Goal: Obtain resource: Obtain resource

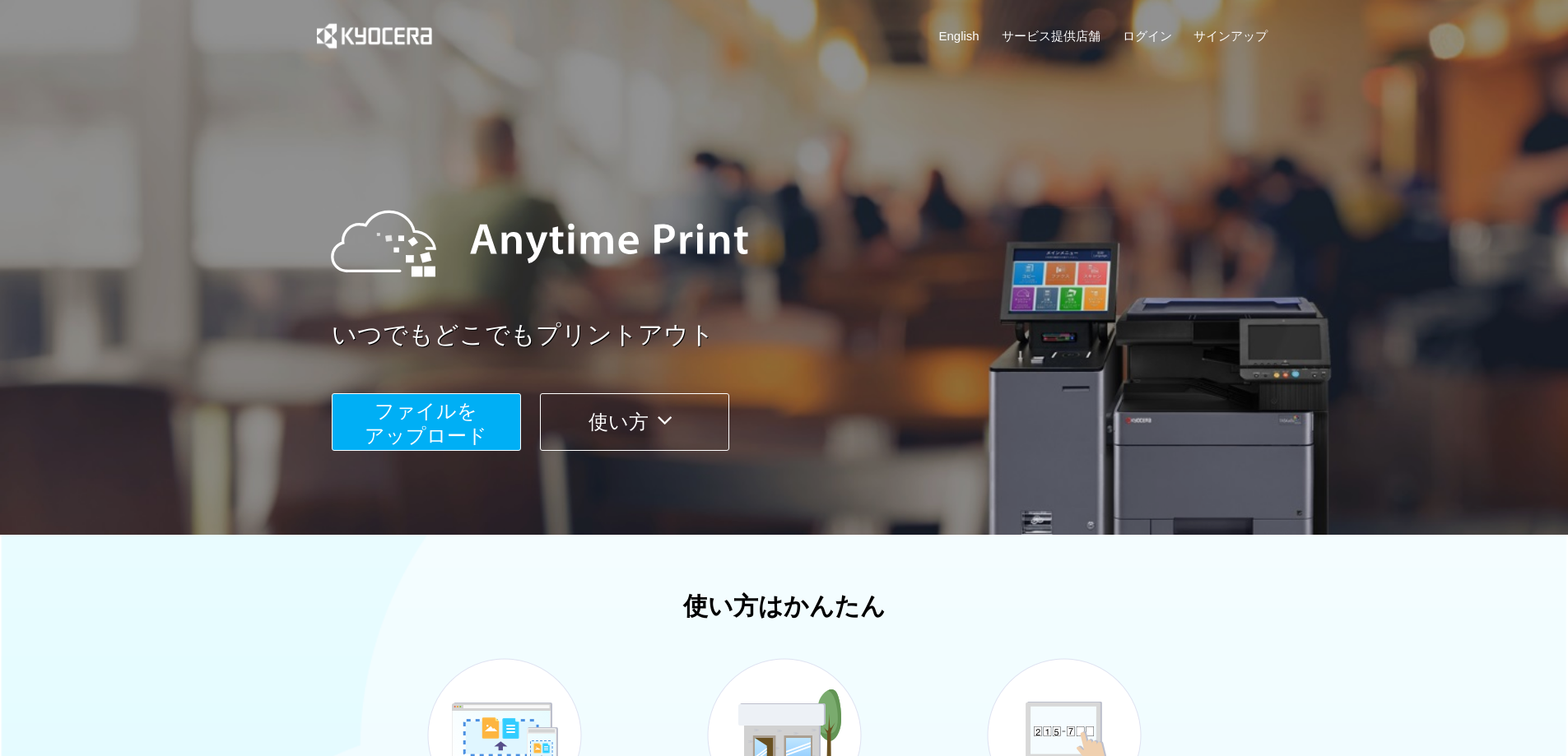
click at [398, 425] on span "ファイルを ​​アップロード" at bounding box center [426, 424] width 122 height 47
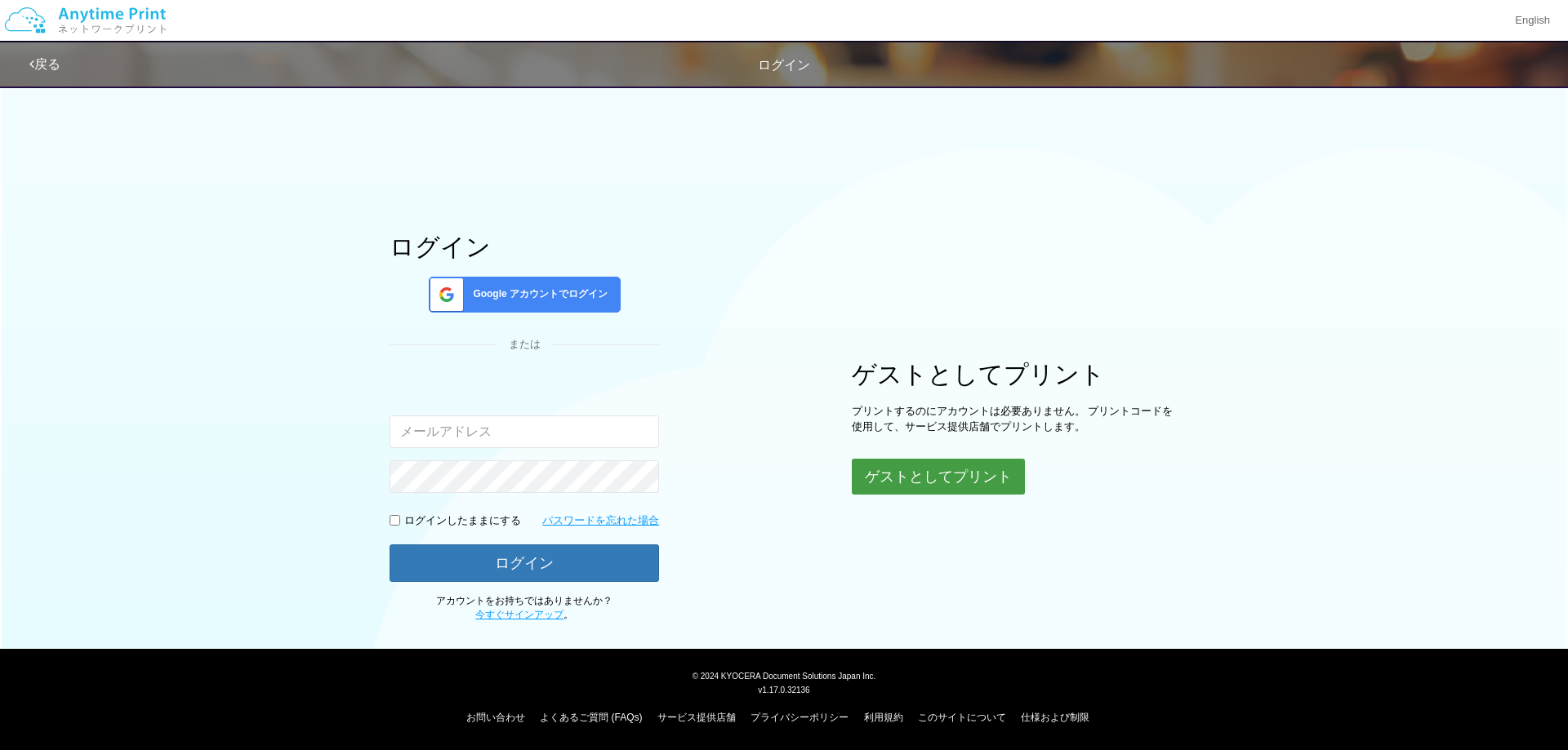
click at [959, 459] on button "ゲストとしてプリント" at bounding box center [938, 477] width 173 height 36
click at [950, 481] on button "ゲストとしてプリント" at bounding box center [938, 477] width 173 height 36
drag, startPoint x: 895, startPoint y: 378, endPoint x: 1021, endPoint y: 389, distance: 126.5
click at [1016, 387] on h1 "ゲストとしてプリント" at bounding box center [1015, 373] width 326 height 27
click at [1062, 405] on p "プリントするのにアカウントは必要ありません。 プリントコードを使用して、サービス提供店舗でプリントします。" at bounding box center [1015, 418] width 326 height 30
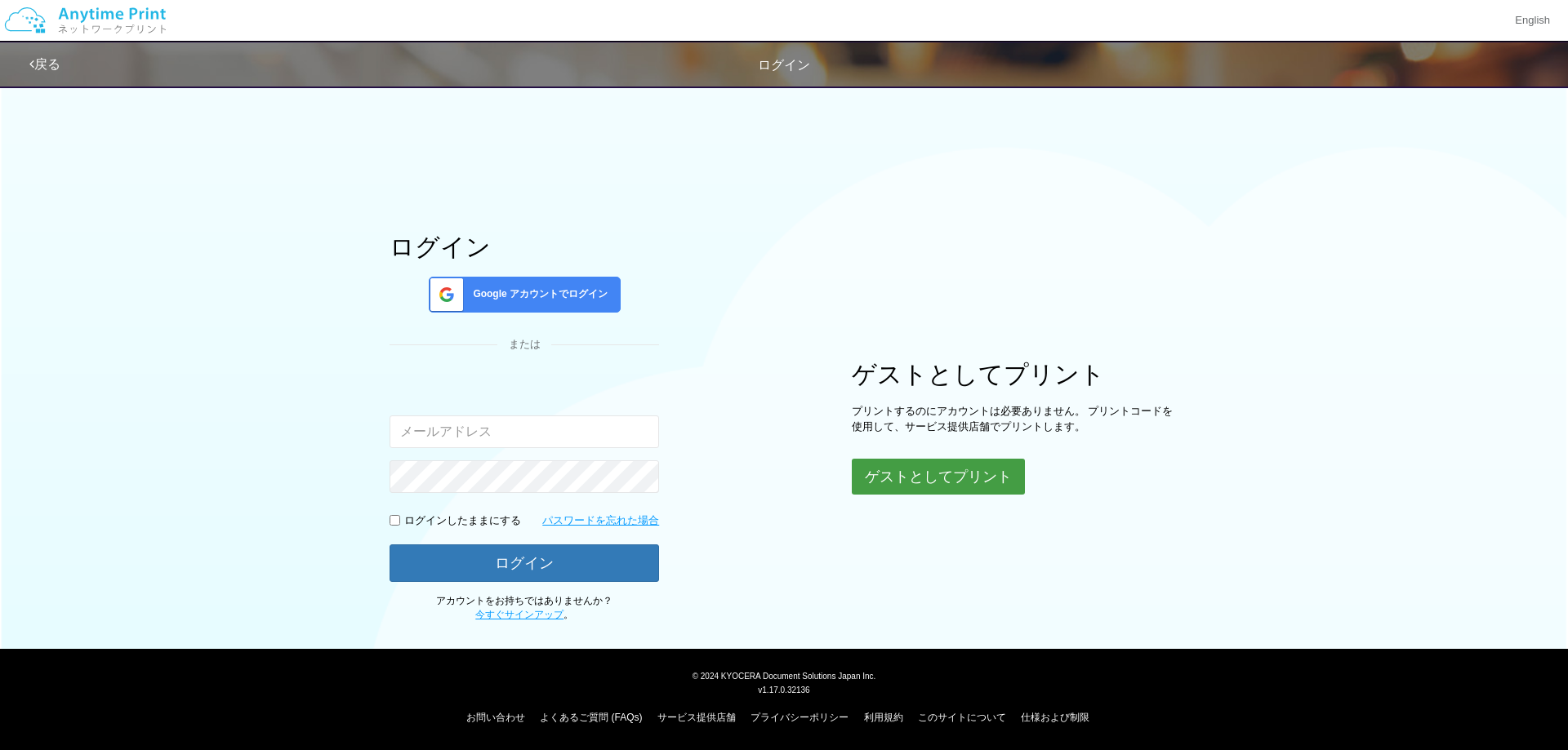
click at [958, 473] on button "ゲストとしてプリント" at bounding box center [938, 477] width 173 height 36
click at [52, 68] on link "戻る" at bounding box center [45, 64] width 31 height 14
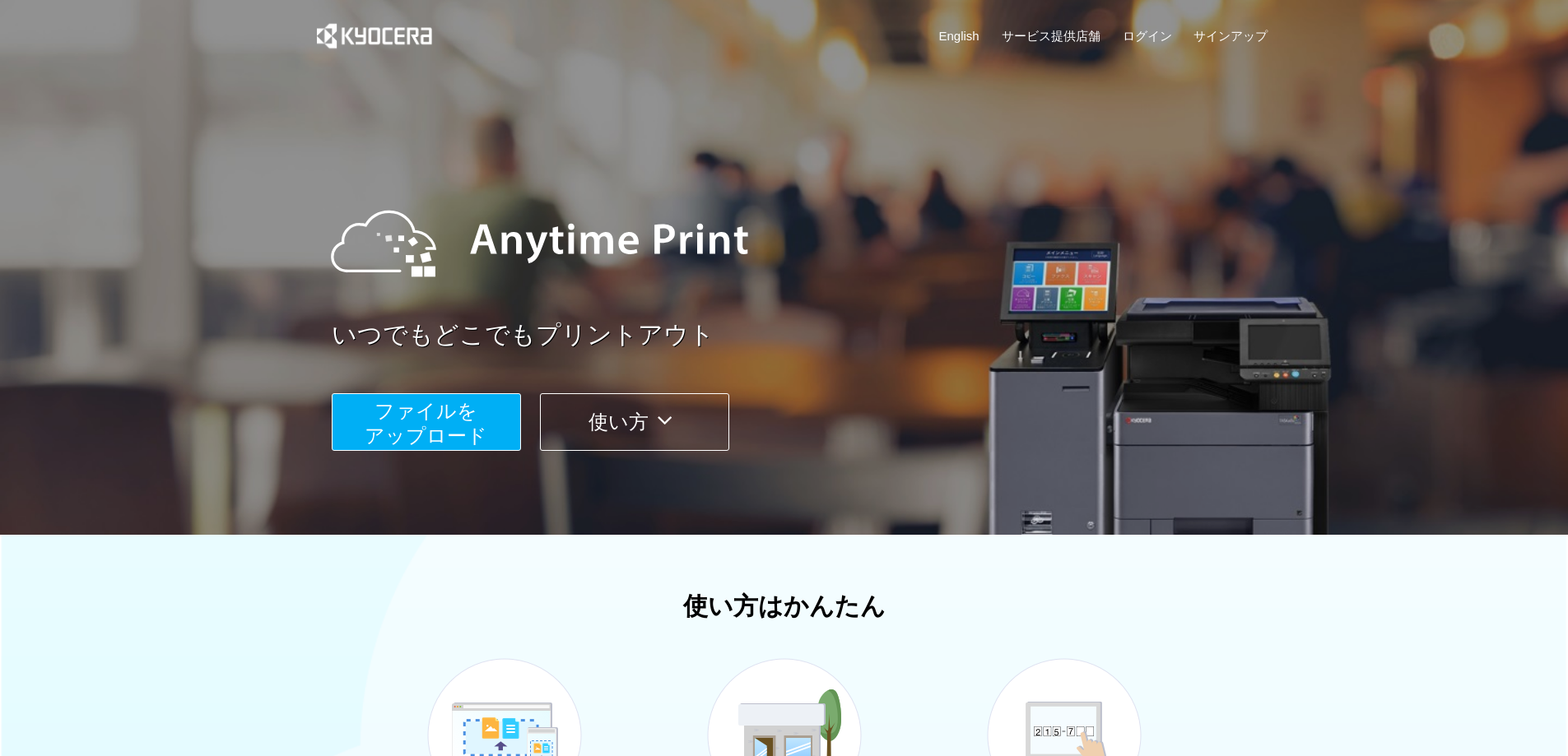
click at [453, 426] on span "ファイルを ​​アップロード" at bounding box center [426, 424] width 122 height 47
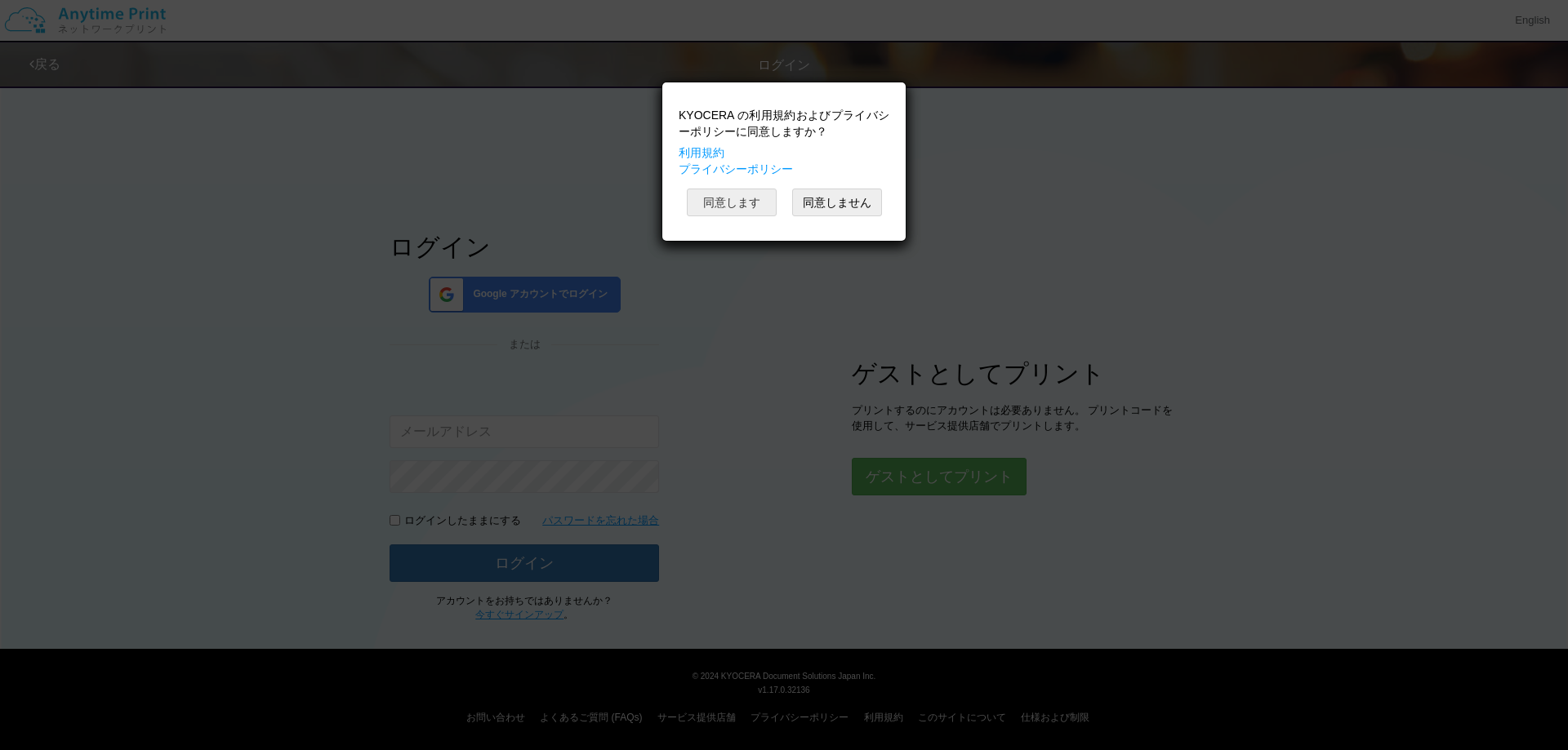
click at [749, 213] on button "同意します" at bounding box center [731, 202] width 89 height 28
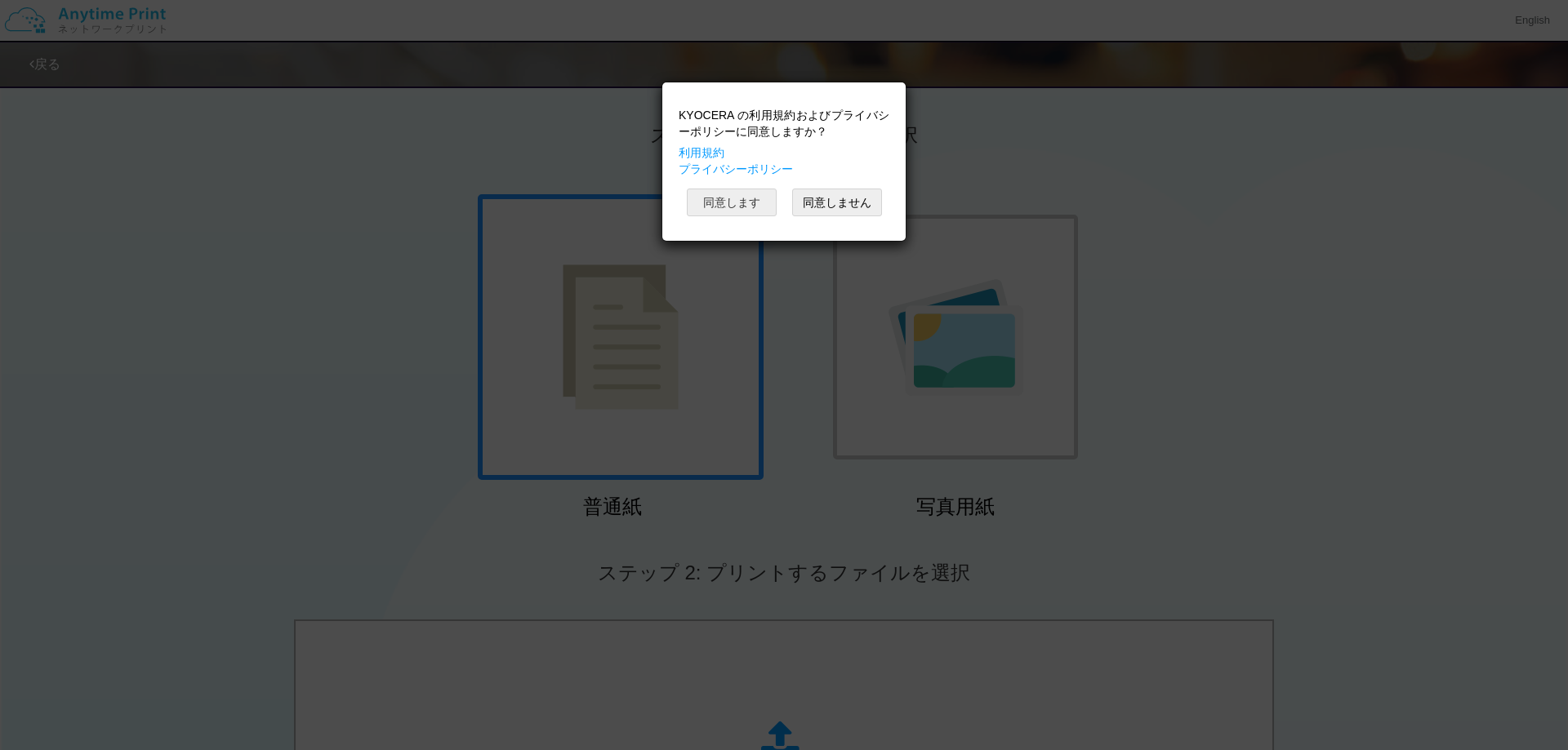
click at [765, 205] on button "同意します" at bounding box center [731, 202] width 89 height 28
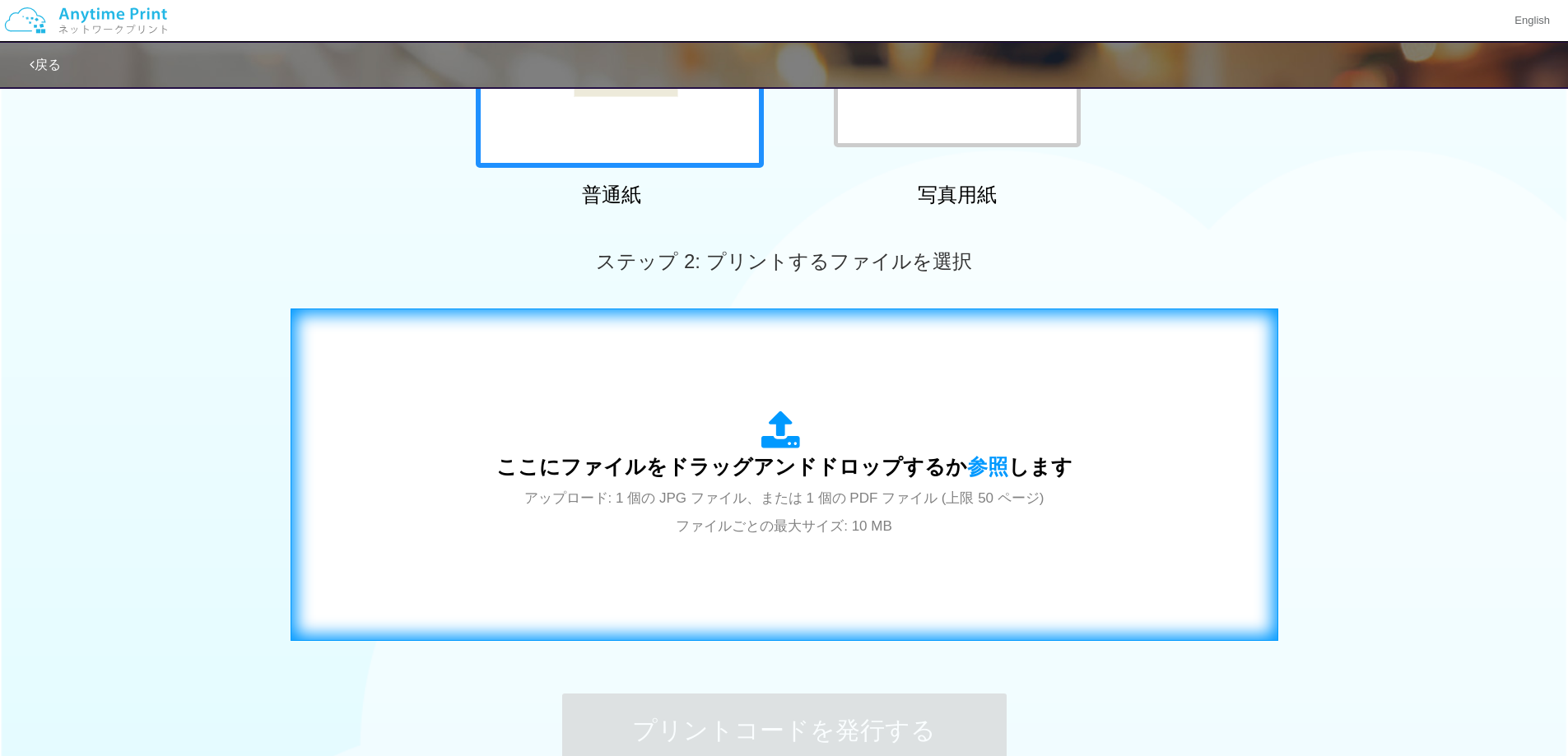
scroll to position [495, 0]
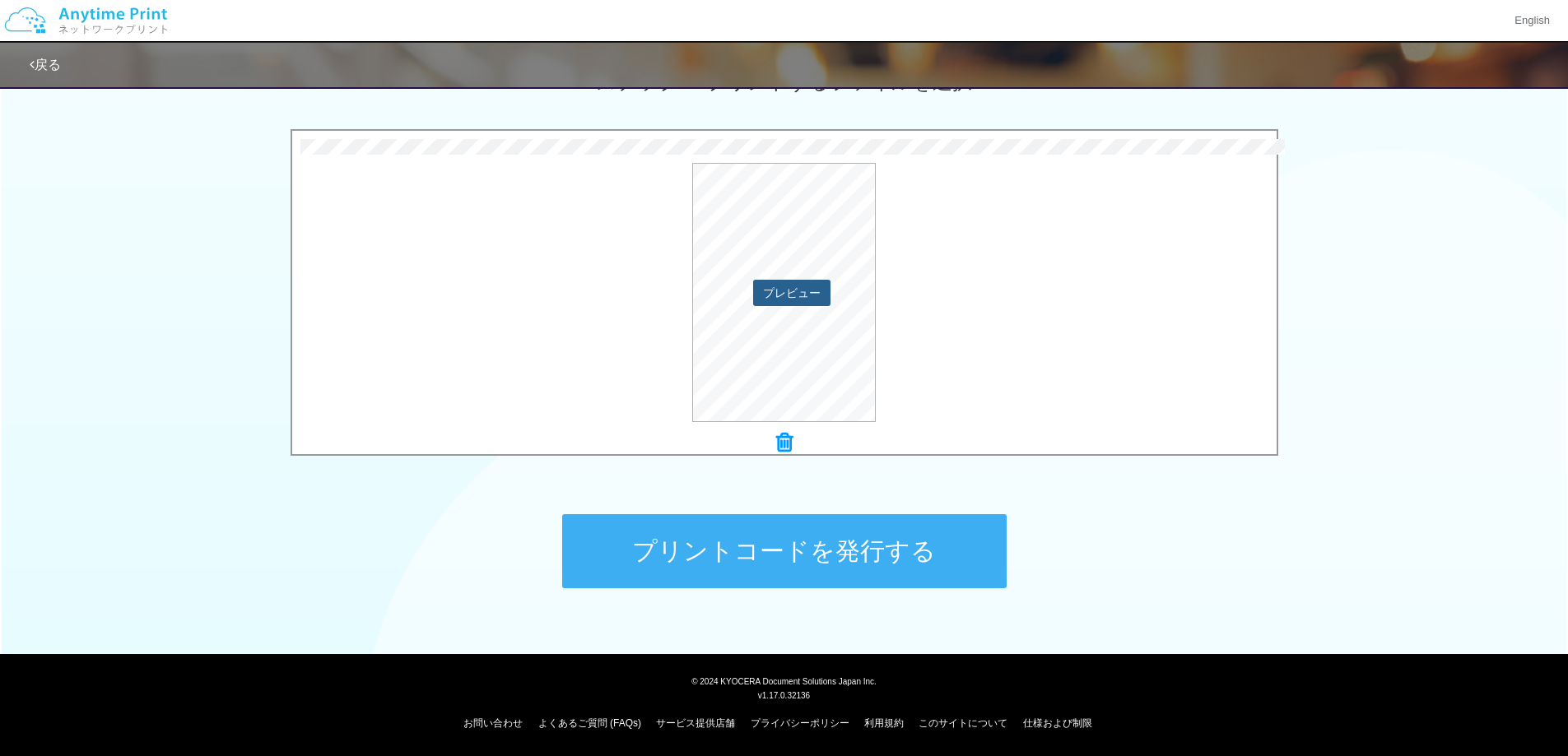
click at [809, 305] on button "プレビュー" at bounding box center [792, 293] width 77 height 26
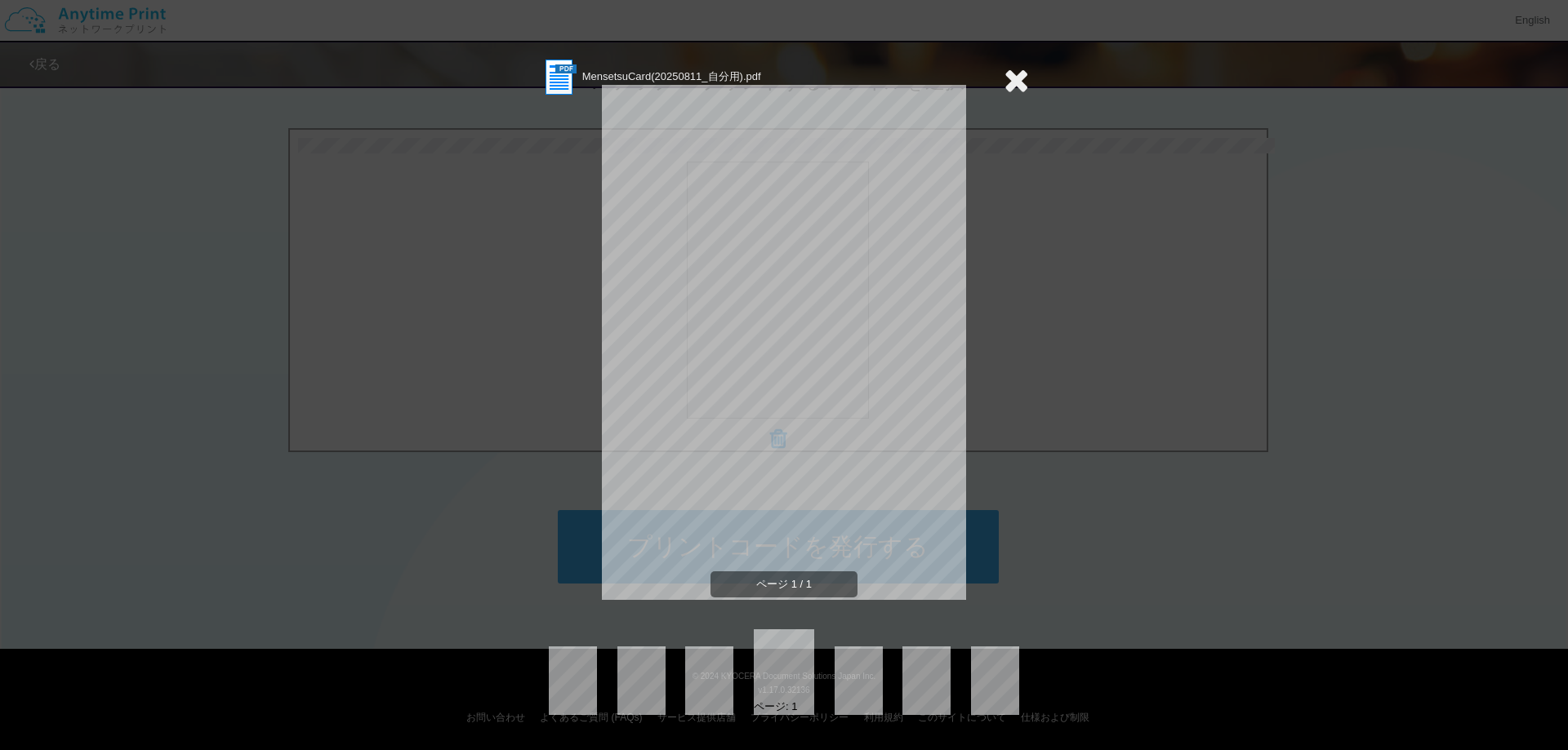
click at [1198, 402] on div "MensetsuCard(20250811_自分用).pdf ページ 1 / 1 ページ: 1" at bounding box center [784, 375] width 1568 height 750
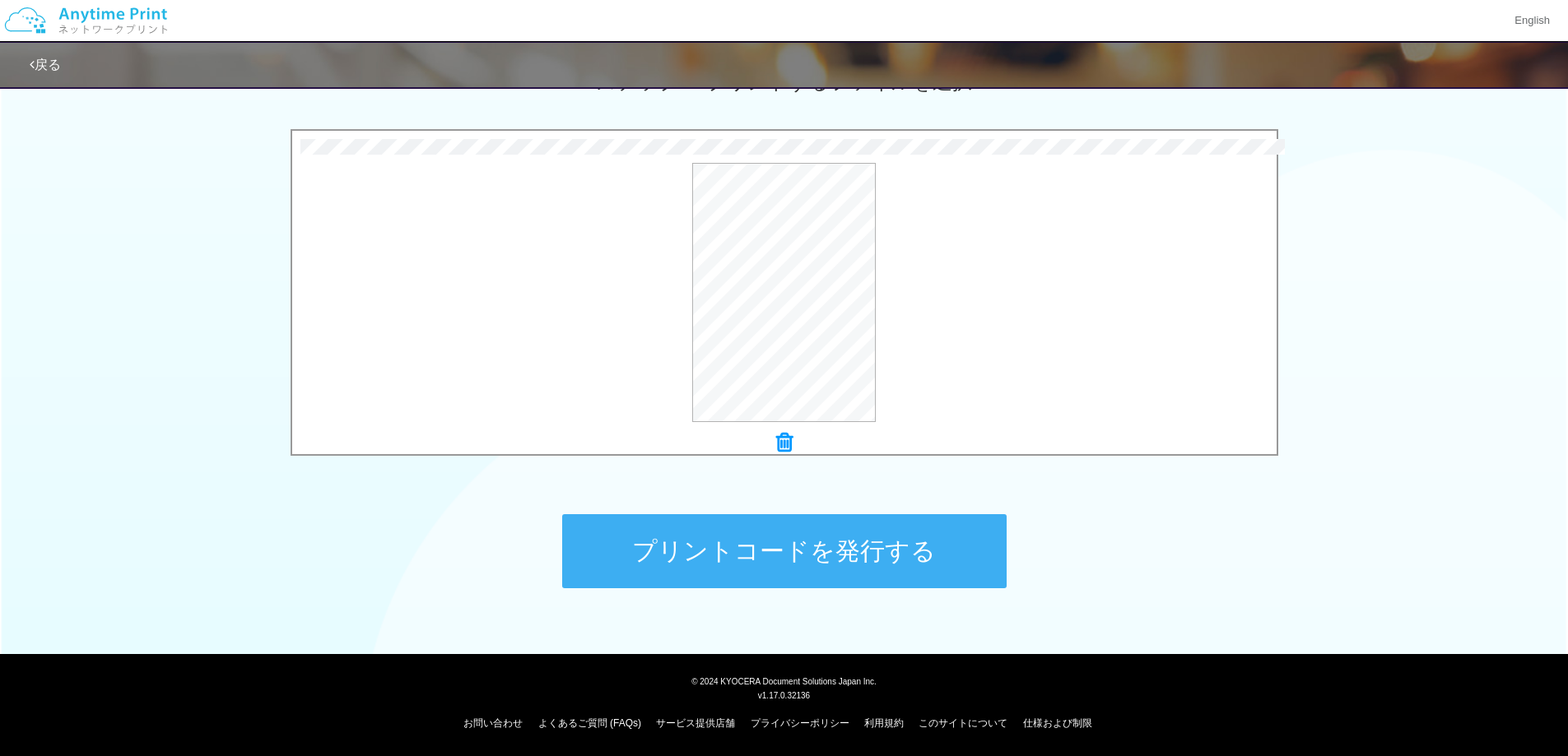
click at [934, 544] on button "プリントコードを発行する" at bounding box center [784, 551] width 444 height 74
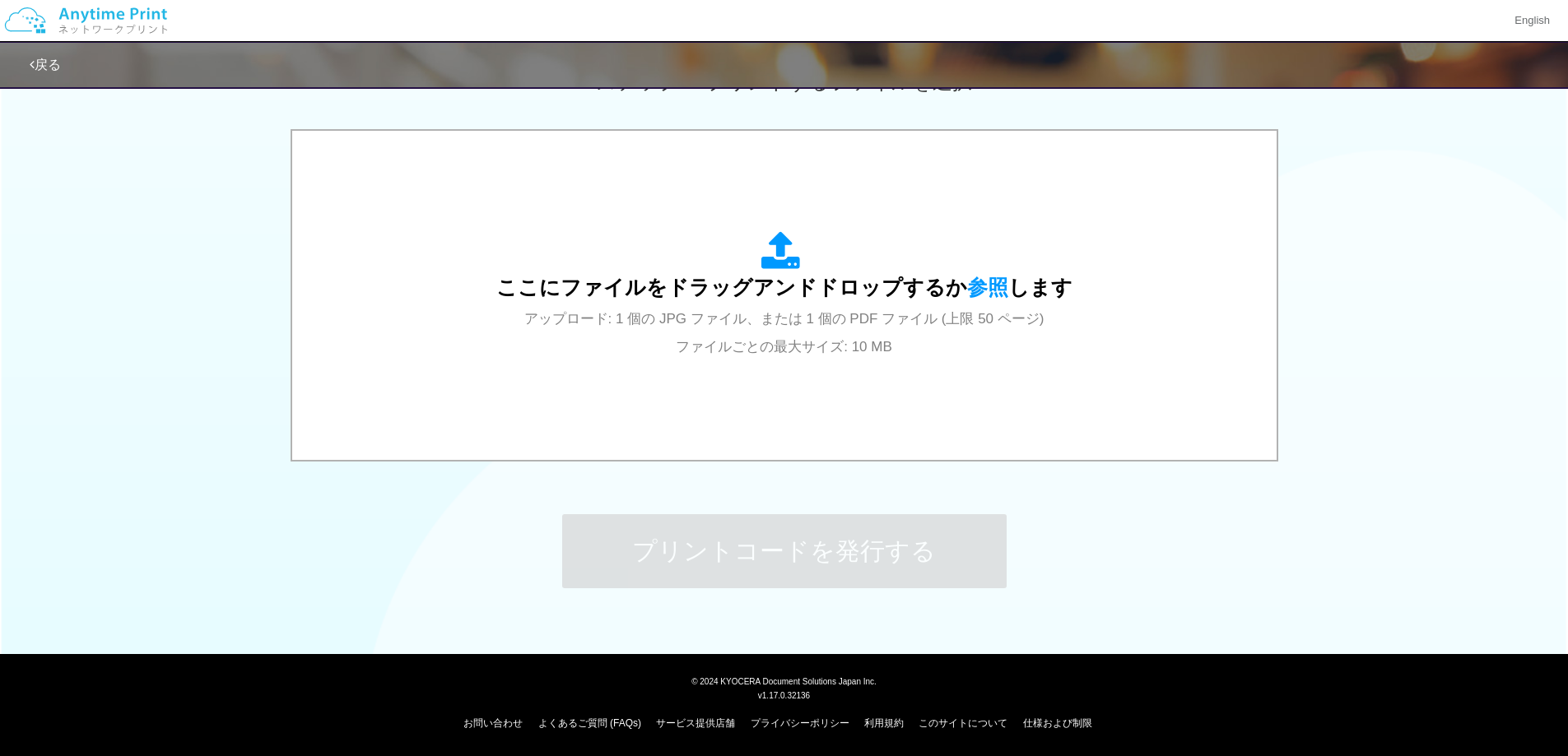
scroll to position [0, 0]
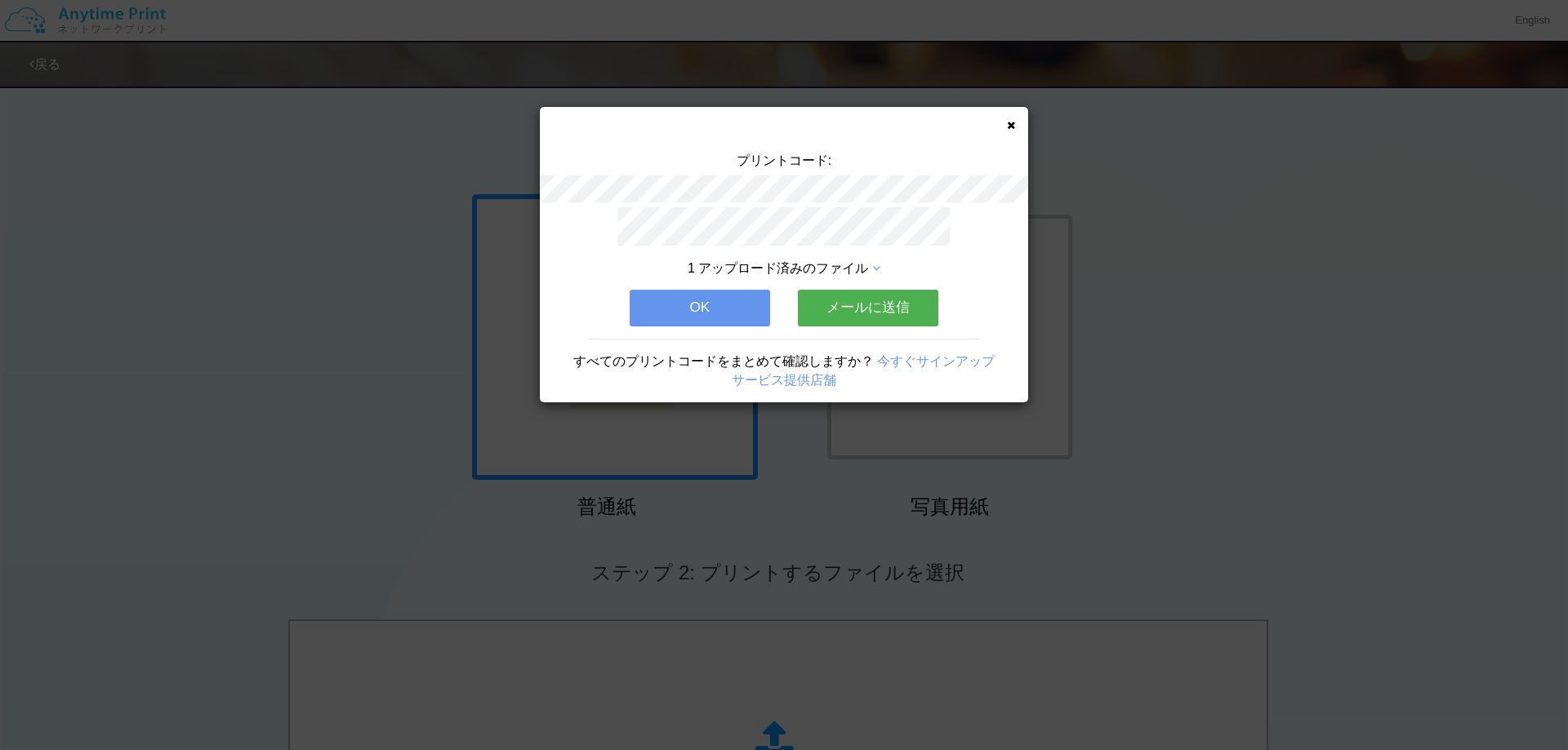
click at [860, 299] on button "メールに送信" at bounding box center [868, 307] width 141 height 36
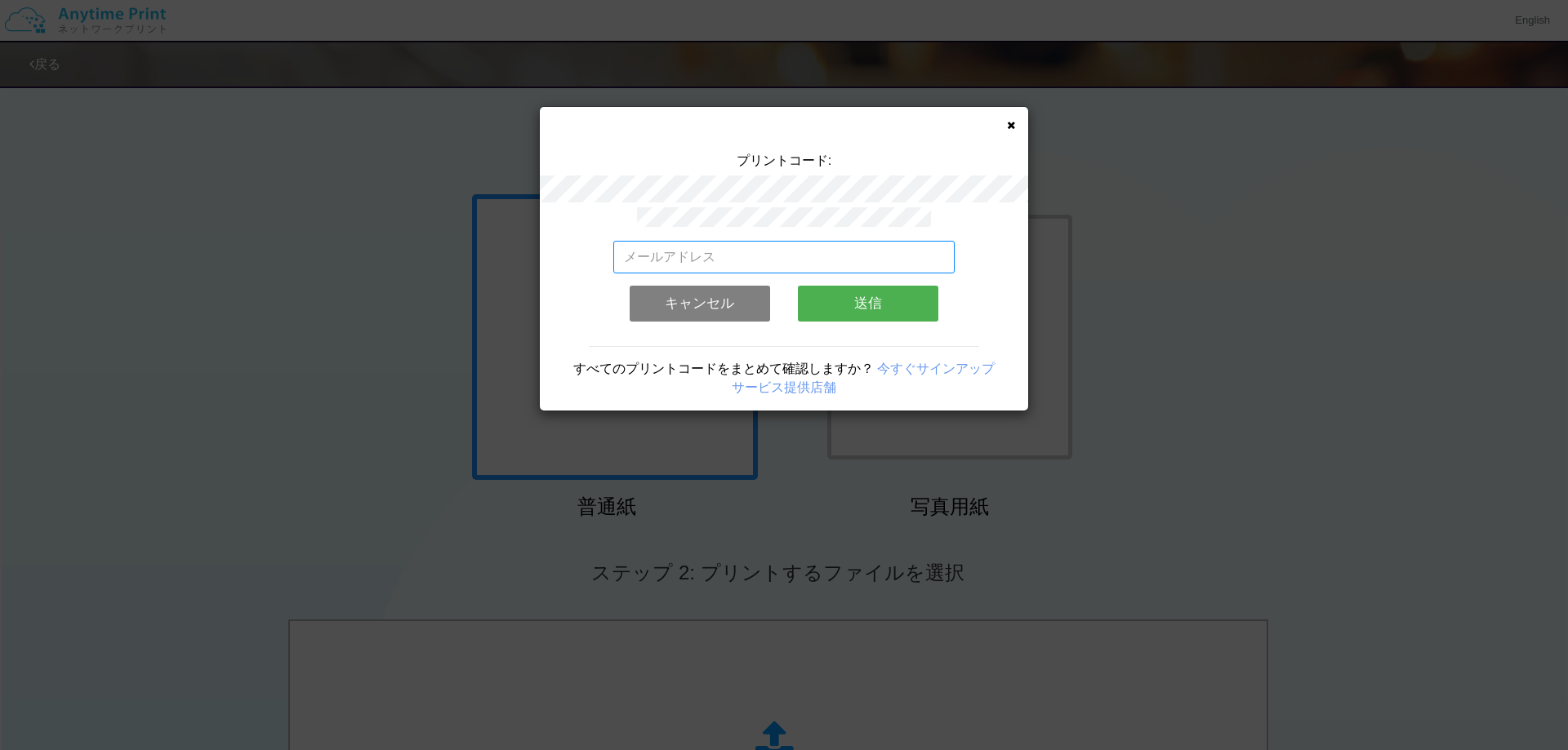
click at [775, 257] on input "email" at bounding box center [784, 257] width 342 height 33
type input "[EMAIL_ADDRESS][DOMAIN_NAME]"
click at [803, 302] on button "送信" at bounding box center [868, 303] width 141 height 36
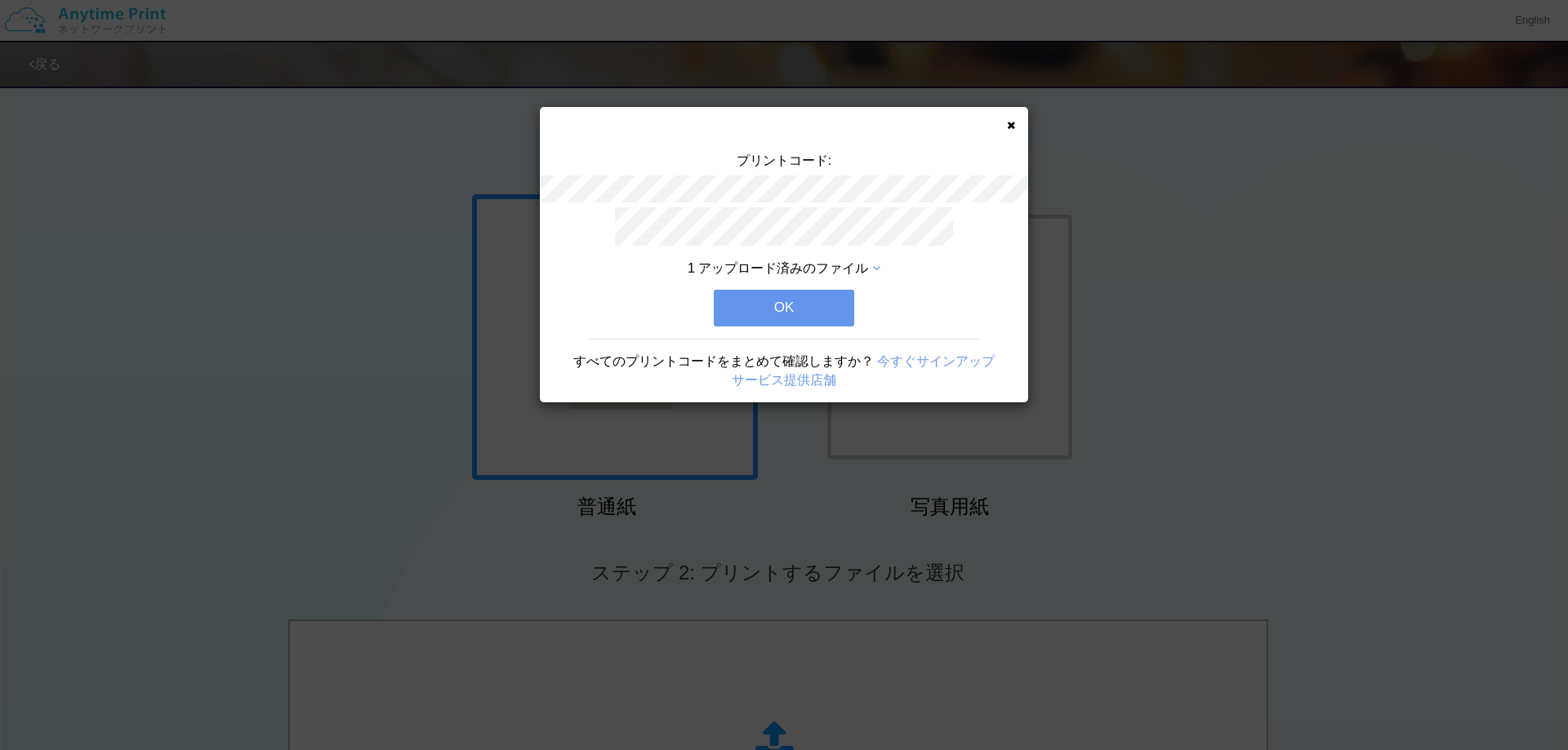
click at [827, 313] on button "OK" at bounding box center [784, 307] width 141 height 36
